Goal: Task Accomplishment & Management: Use online tool/utility

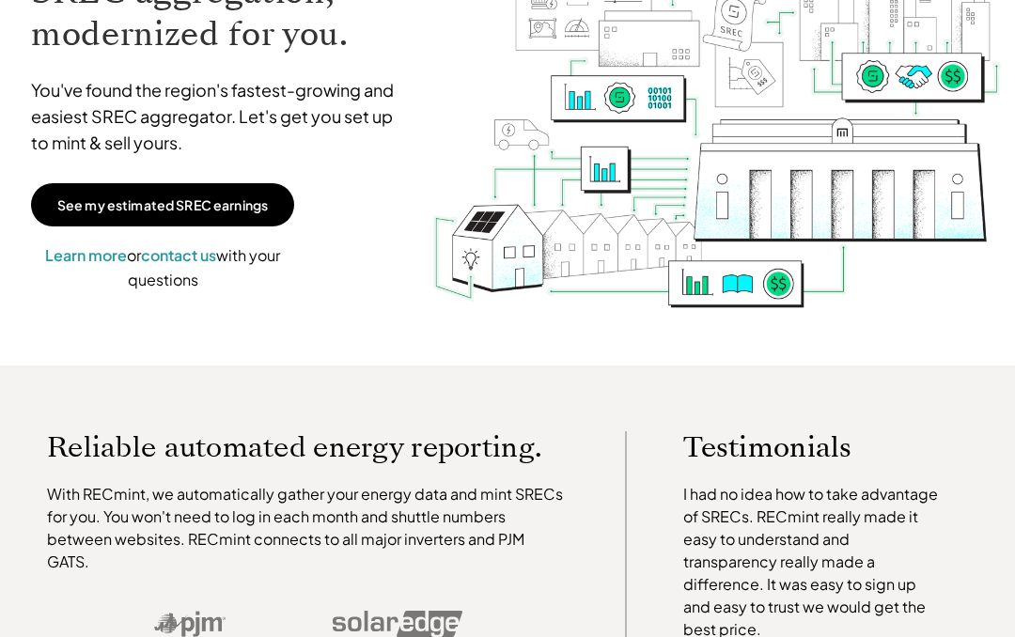
scroll to position [153, 0]
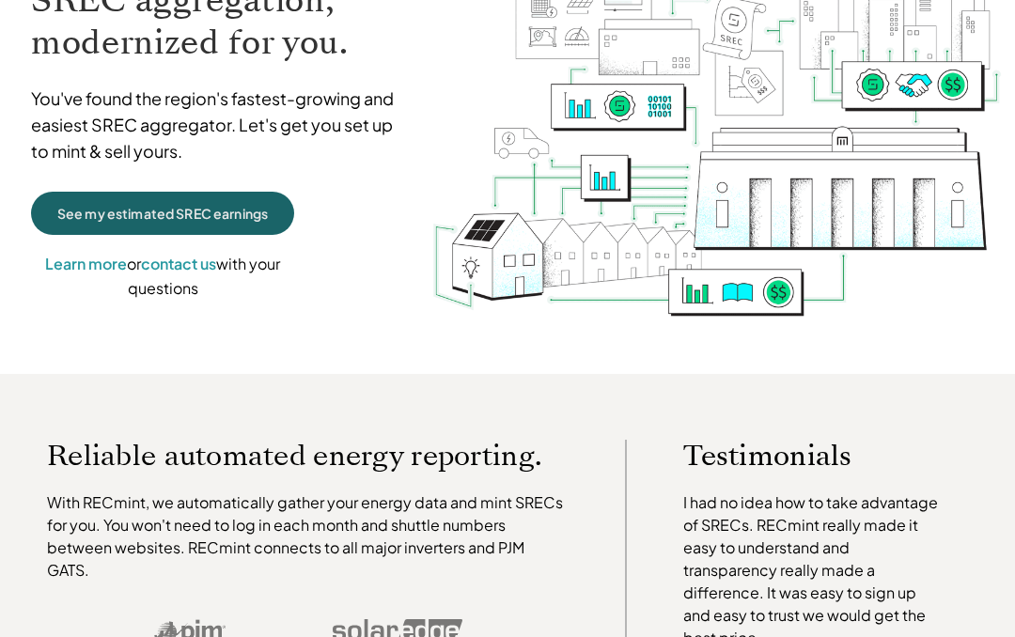
click at [201, 211] on p "See my estimated SREC earnings" at bounding box center [162, 213] width 210 height 17
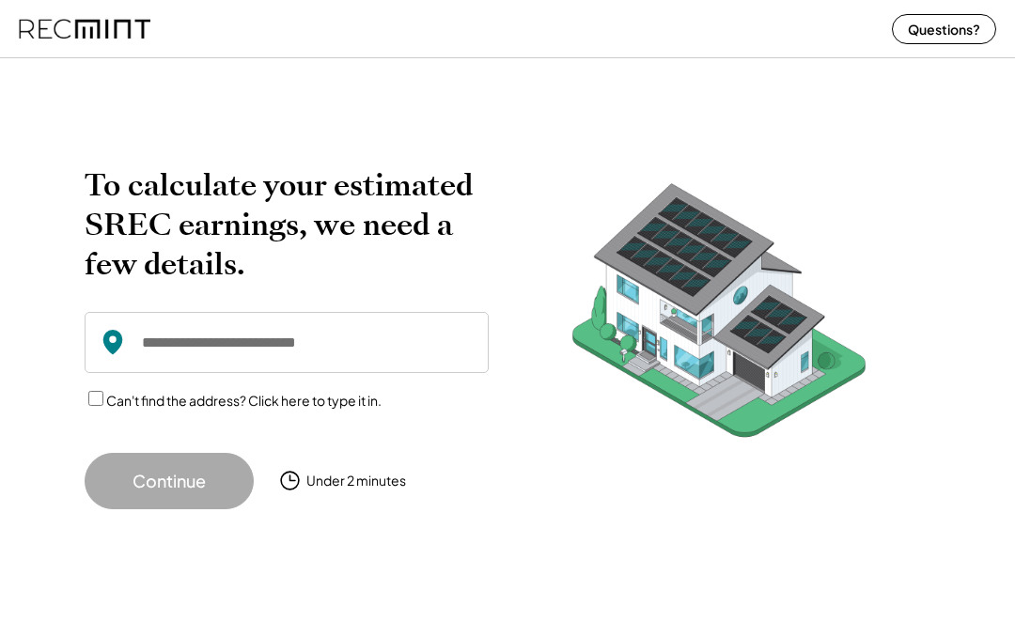
click at [272, 360] on input "input" at bounding box center [287, 342] width 404 height 61
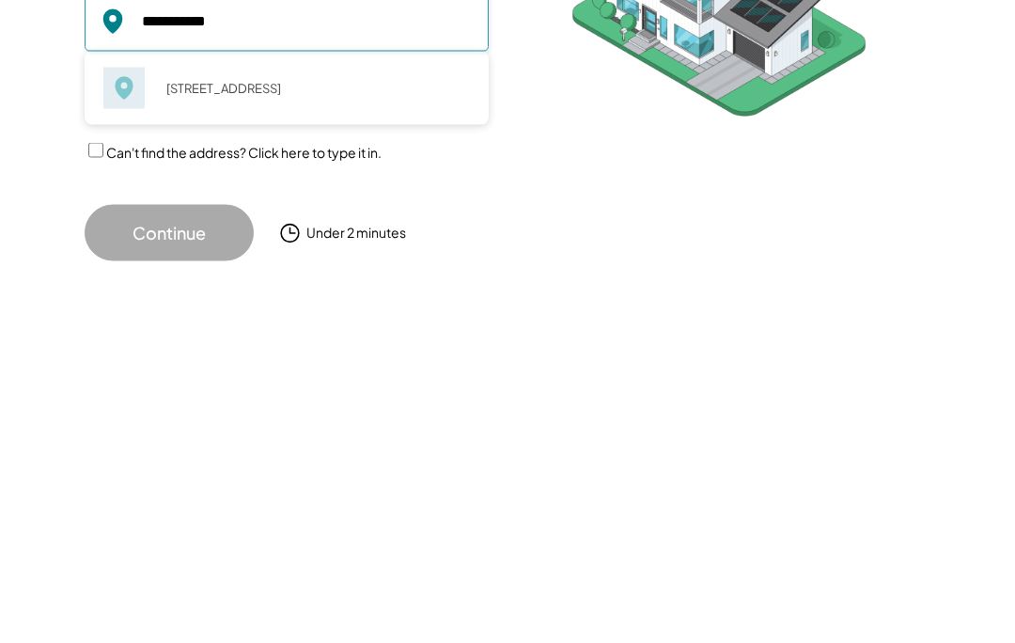
scroll to position [8, 0]
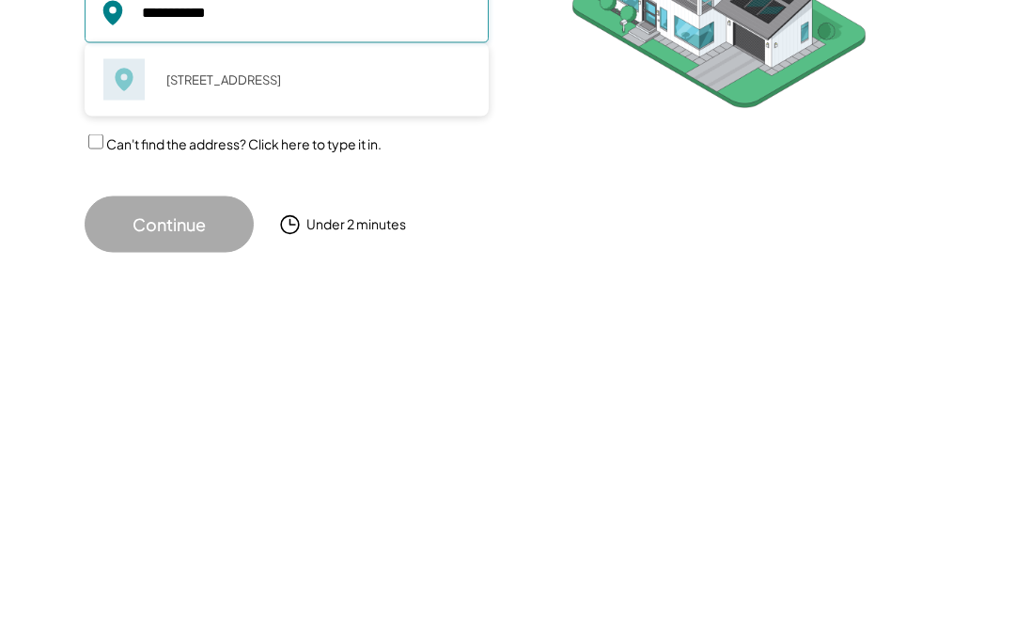
click at [241, 358] on div "10100 Dressage Dr Upper Marlboro, MD 20772" at bounding box center [312, 371] width 316 height 26
type input "**********"
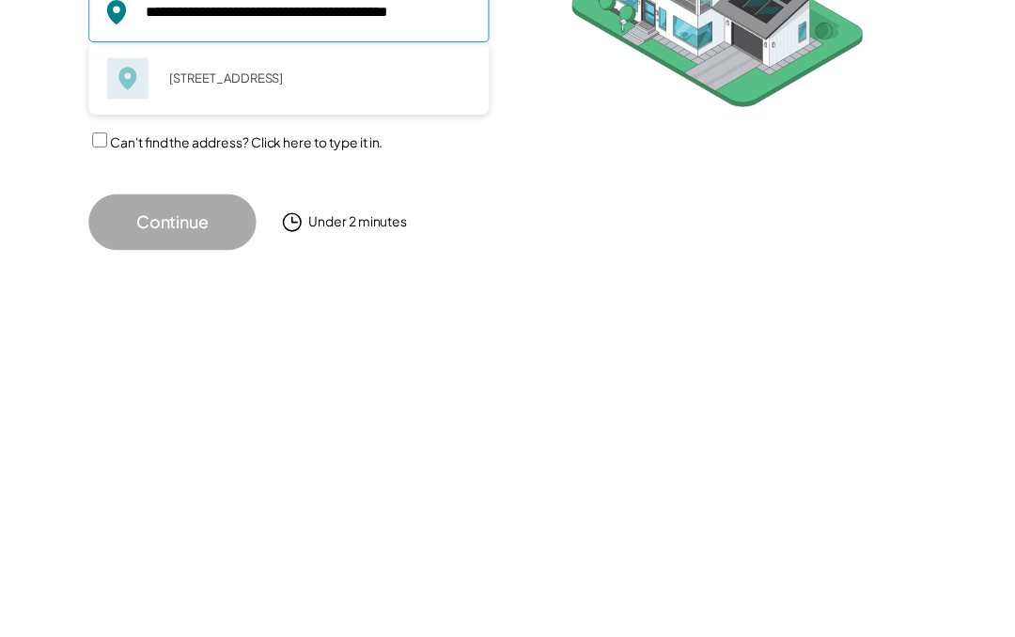
scroll to position [0, 0]
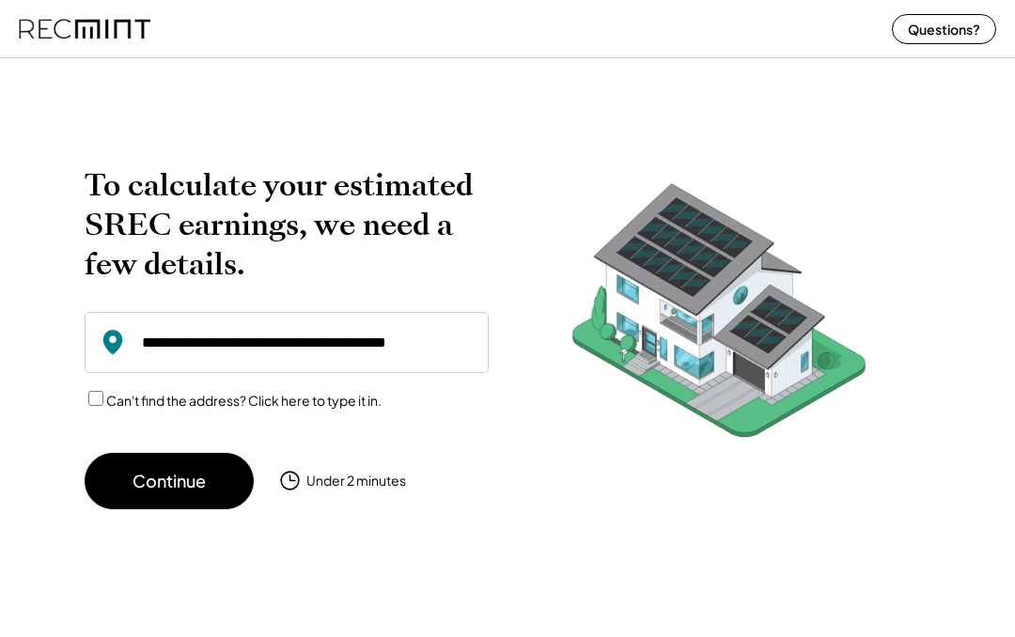
click at [192, 478] on button "Continue" at bounding box center [169, 481] width 169 height 56
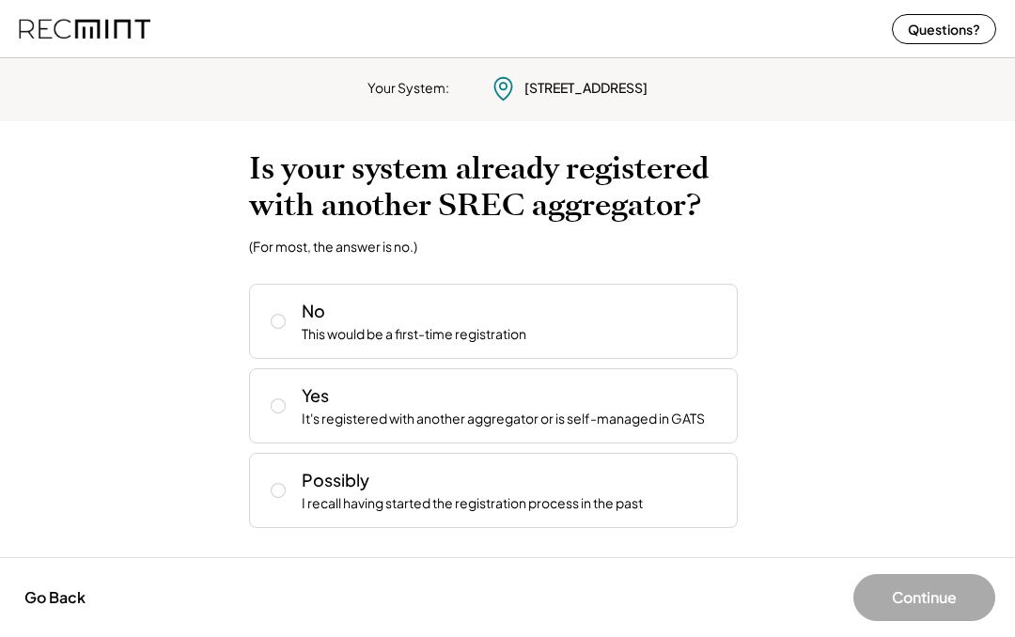
click at [683, 328] on div "No This would be a first-time registration" at bounding box center [512, 321] width 421 height 45
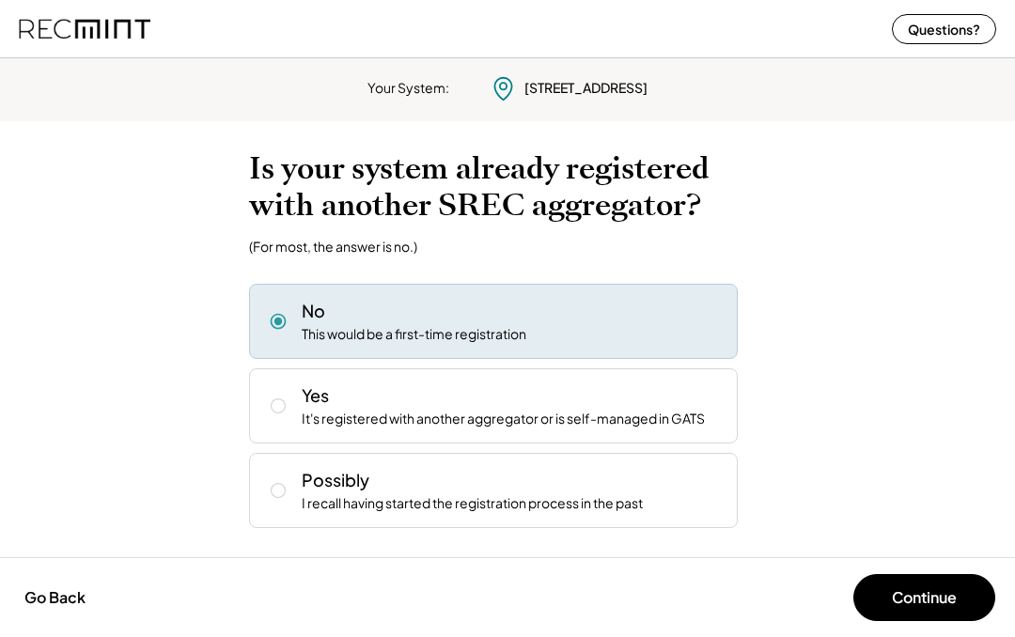
click at [946, 584] on button "Continue" at bounding box center [924, 597] width 142 height 47
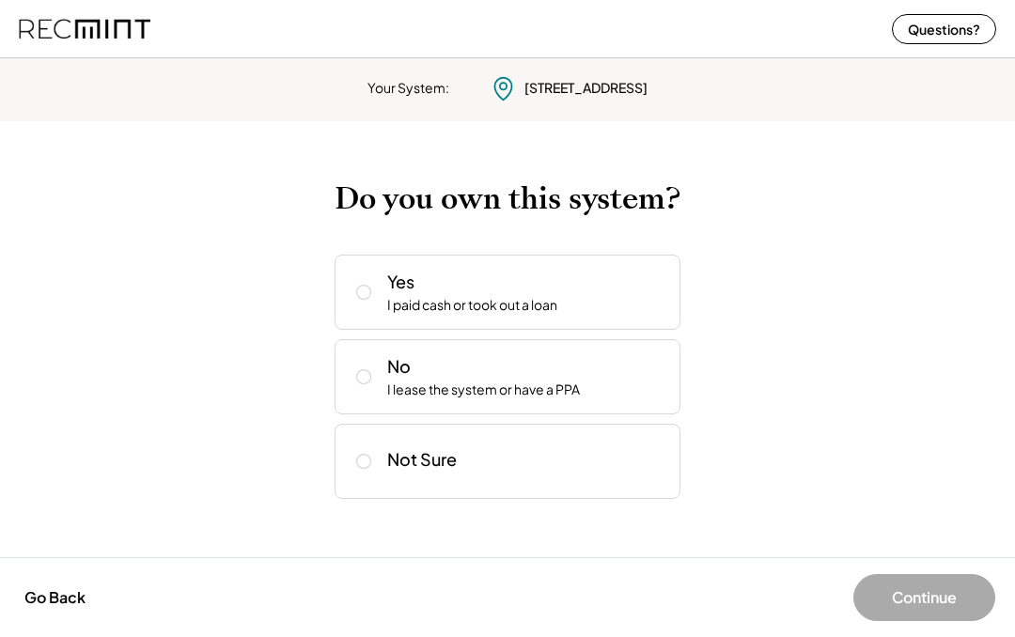
click at [591, 294] on div "Yes I paid cash or took out a loan" at bounding box center [526, 292] width 278 height 45
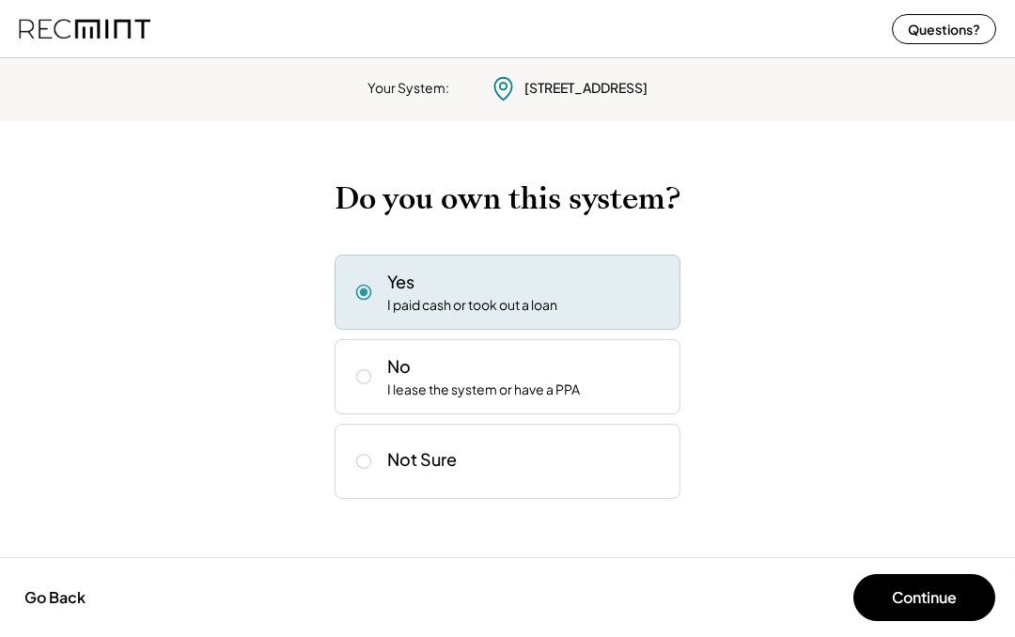
click at [956, 594] on button "Continue" at bounding box center [924, 597] width 142 height 47
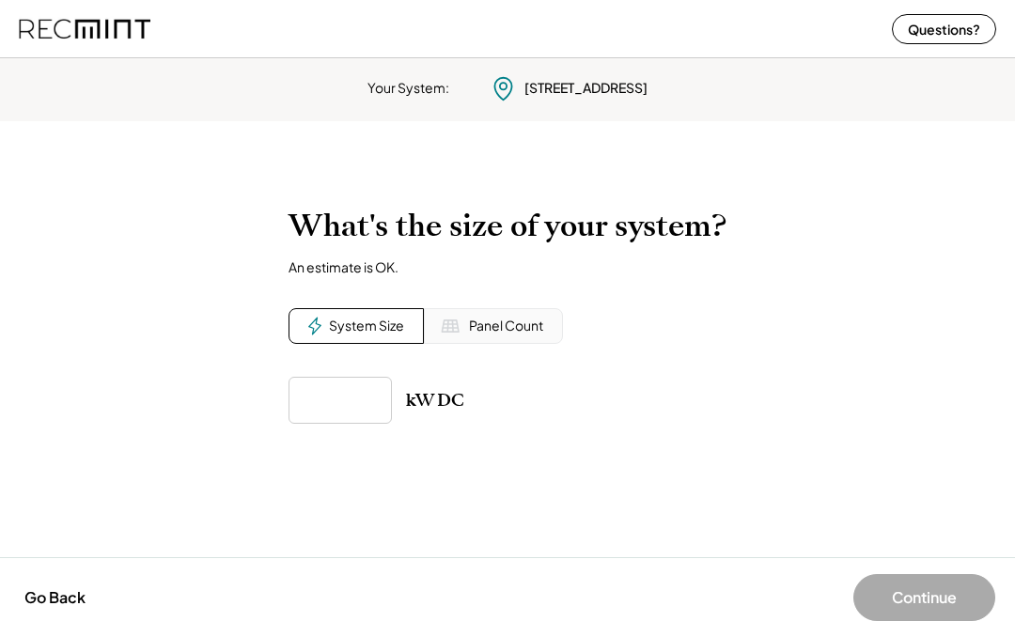
click at [509, 326] on div "Panel Count" at bounding box center [506, 326] width 74 height 19
click at [360, 408] on input "input" at bounding box center [339, 400] width 103 height 47
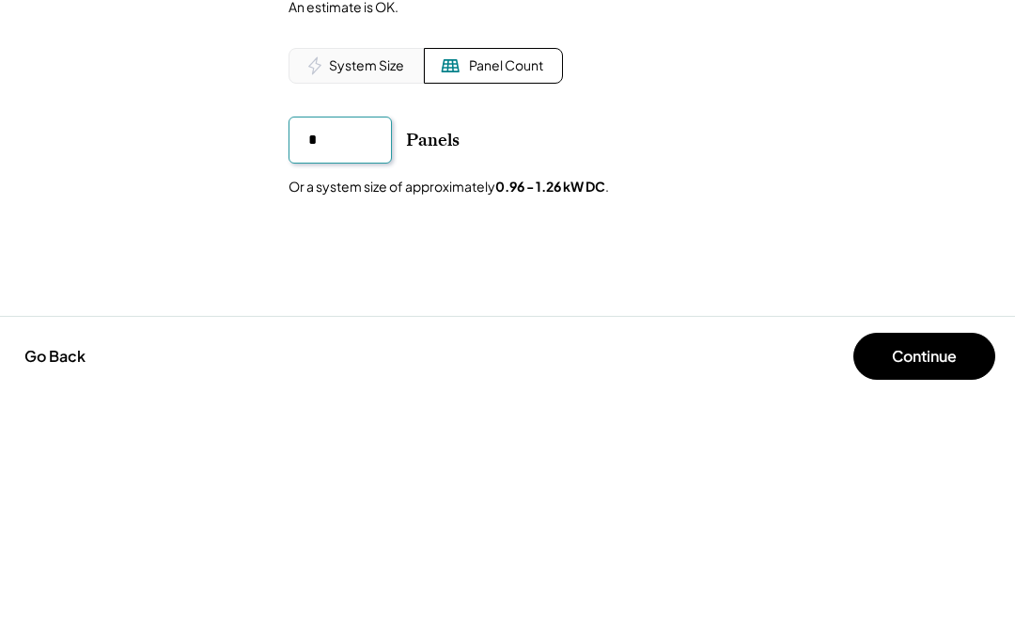
type input "**"
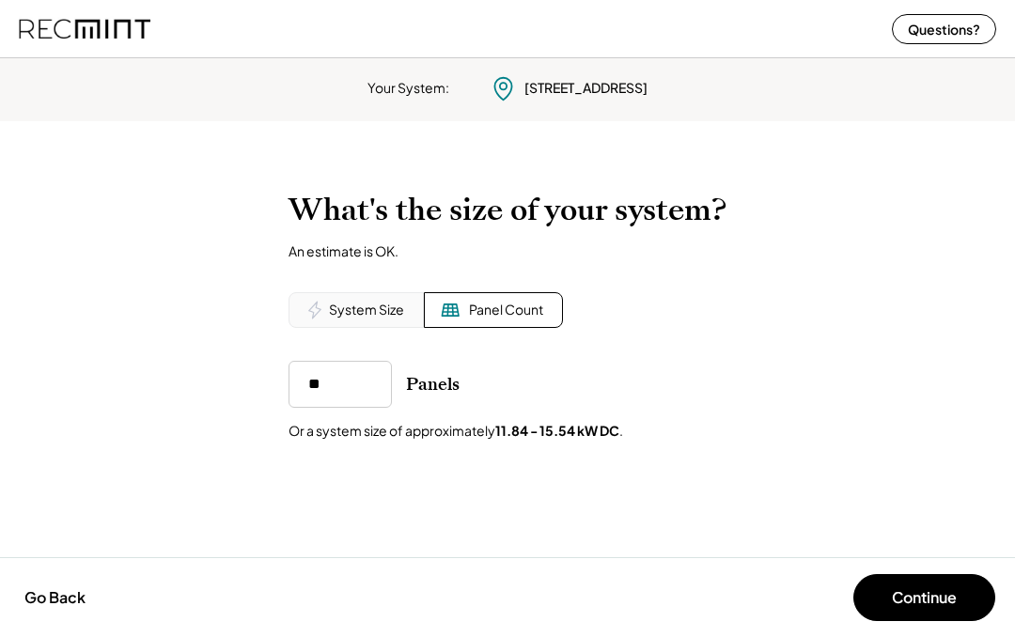
click at [936, 597] on button "Continue" at bounding box center [924, 597] width 142 height 47
